Goal: Information Seeking & Learning: Learn about a topic

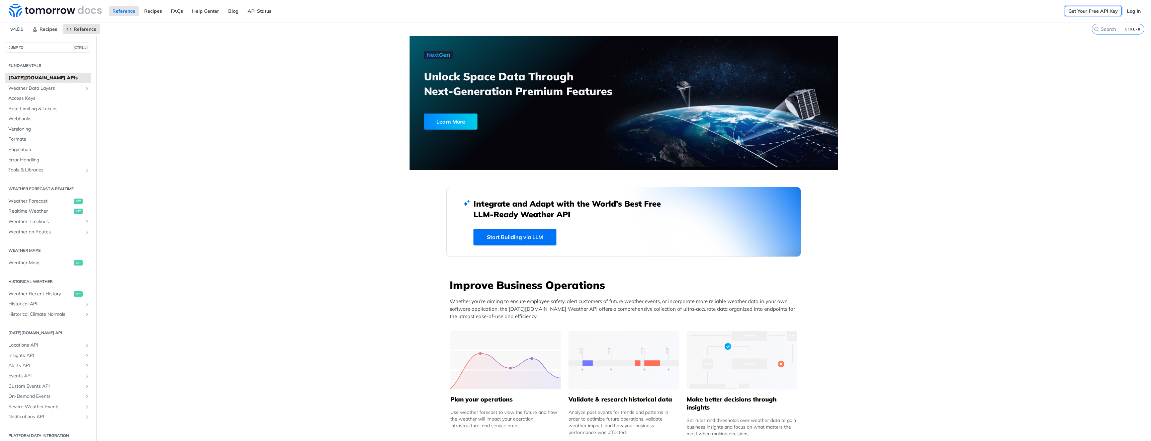
click at [1082, 13] on link "Get Your Free API Key" at bounding box center [1093, 11] width 57 height 10
click at [35, 200] on span "Weather Forecast" at bounding box center [40, 201] width 64 height 7
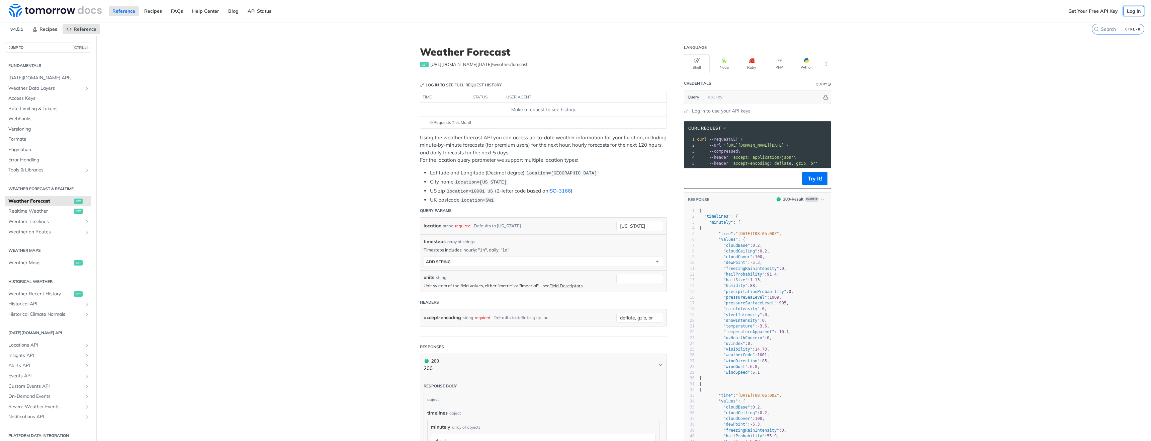
click at [1125, 12] on link "Log In" at bounding box center [1133, 11] width 21 height 10
